Goal: Task Accomplishment & Management: Use online tool/utility

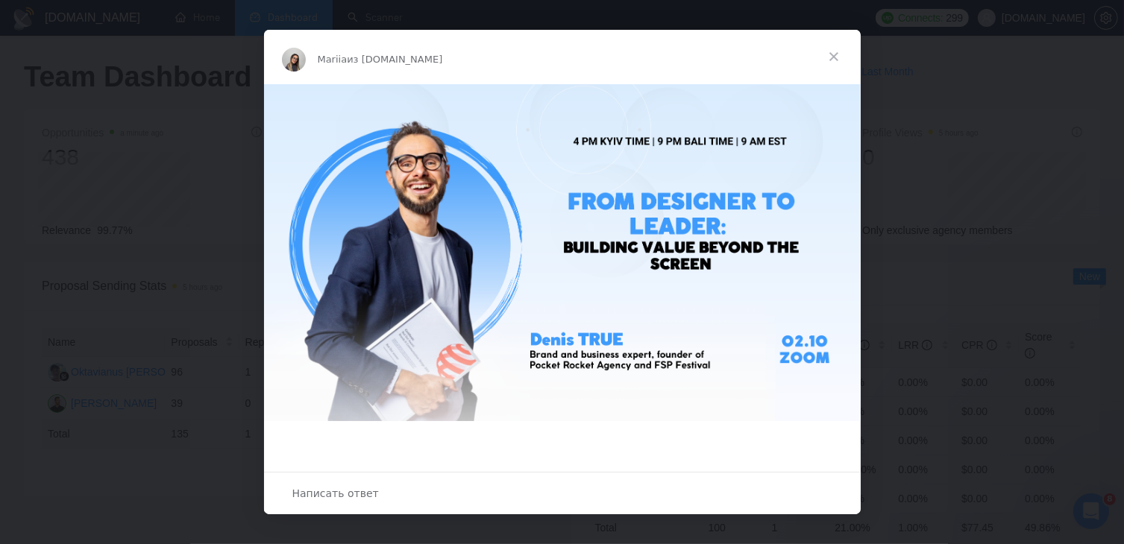
click at [833, 54] on span "Закрыть" at bounding box center [834, 57] width 54 height 54
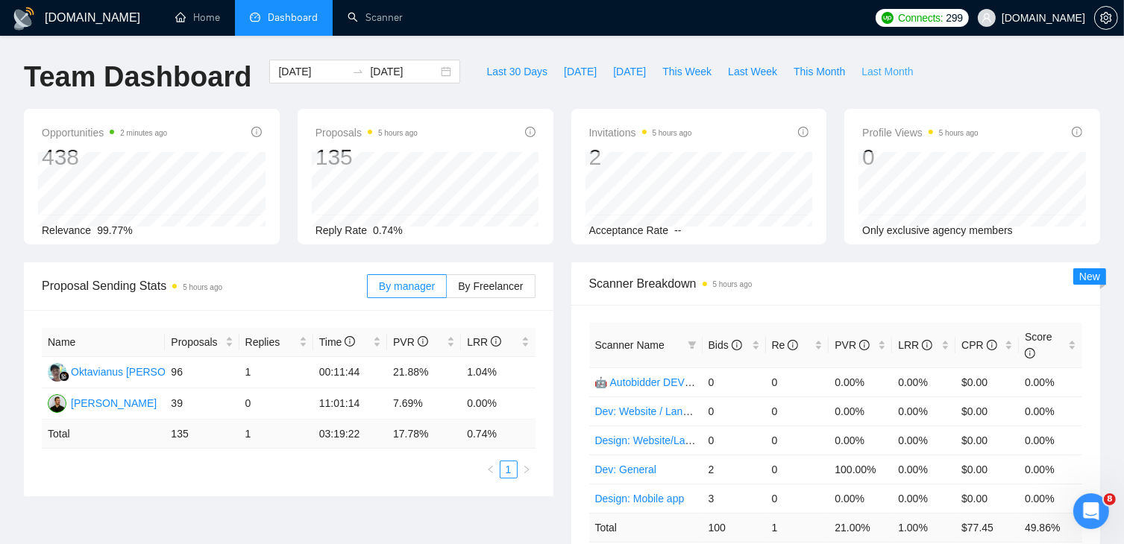
click at [862, 75] on span "Last Month" at bounding box center [886, 71] width 51 height 16
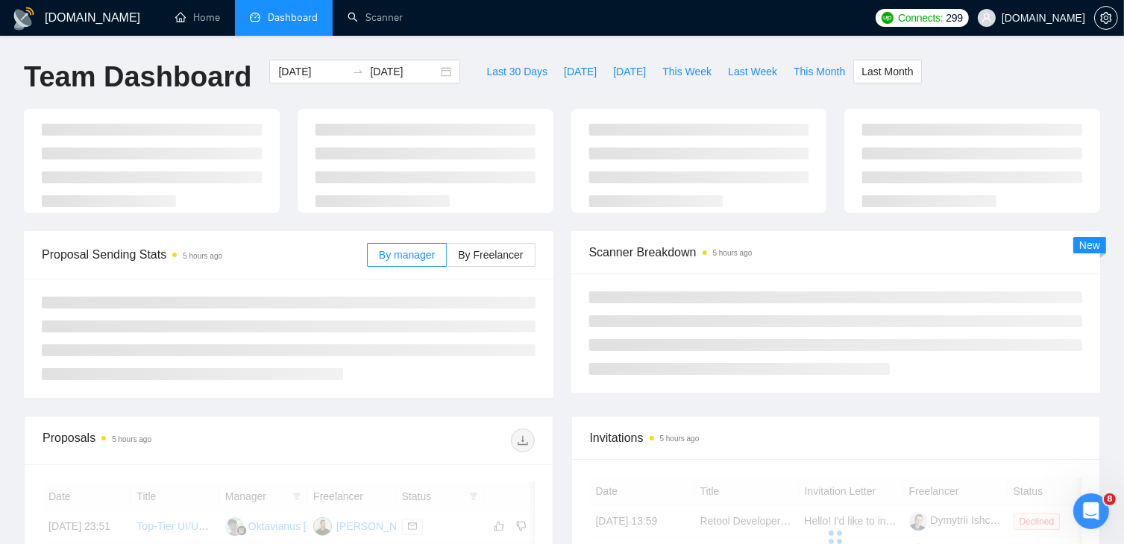
type input "[DATE]"
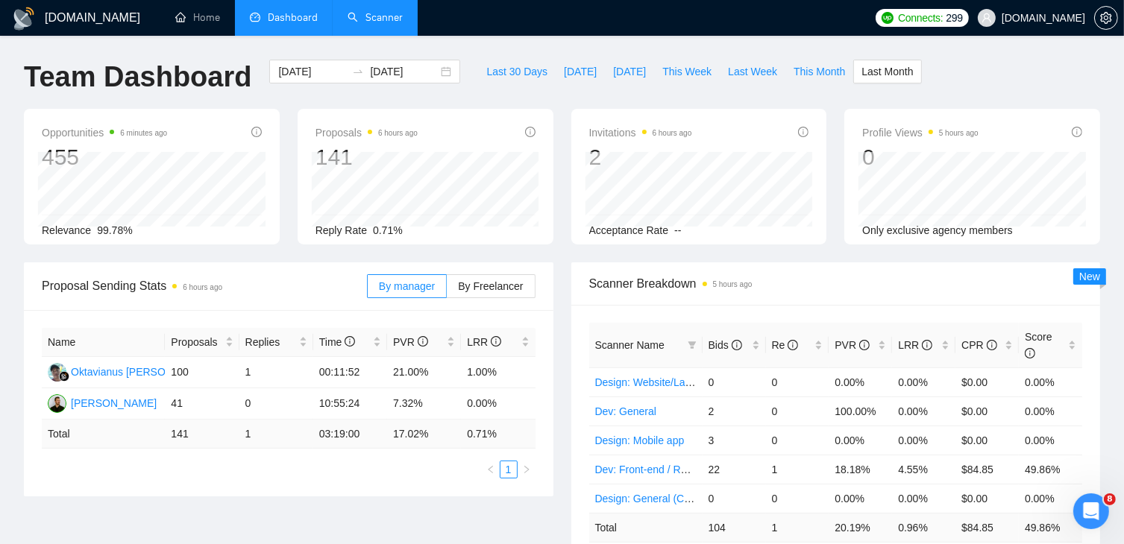
click at [378, 13] on link "Scanner" at bounding box center [375, 17] width 55 height 13
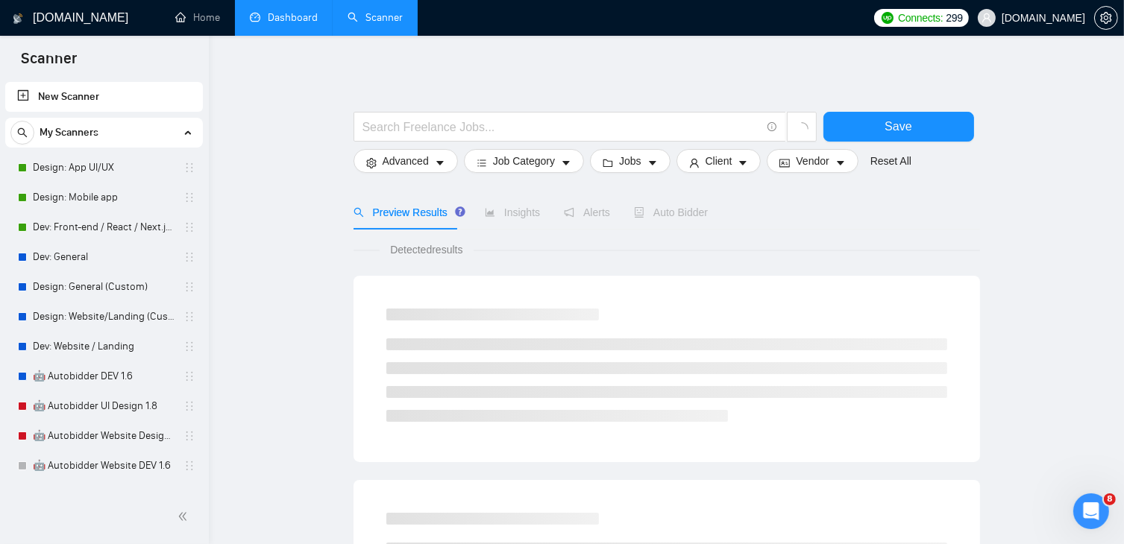
click at [296, 17] on link "Dashboard" at bounding box center [284, 17] width 68 height 13
